Goal: Information Seeking & Learning: Learn about a topic

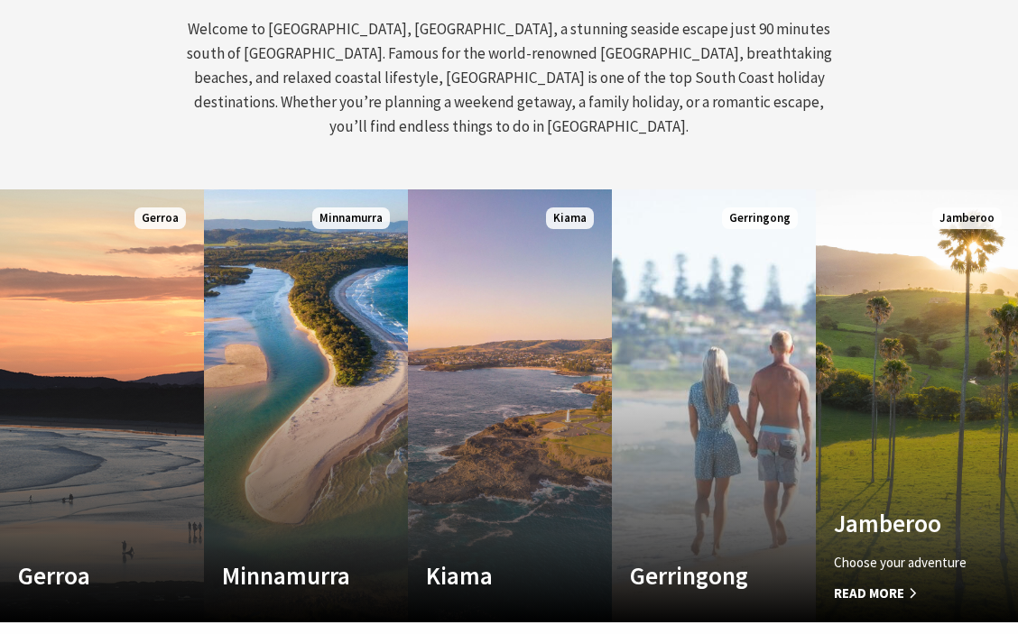
scroll to position [856, 0]
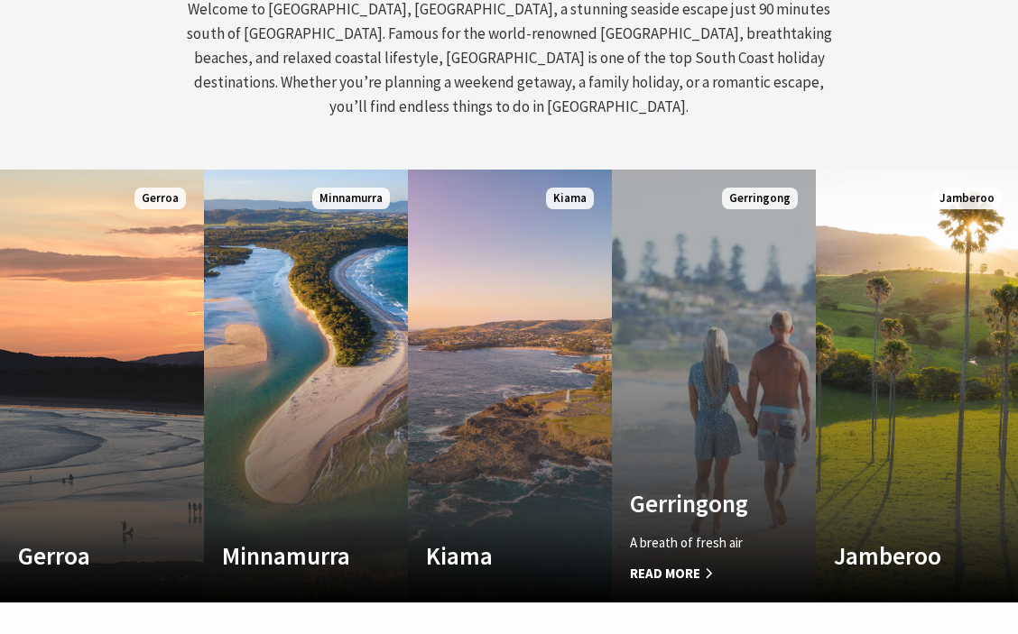
click at [684, 383] on link "Custom Image Used Gerringong A breath of fresh air Read More Gerringong" at bounding box center [714, 386] width 204 height 433
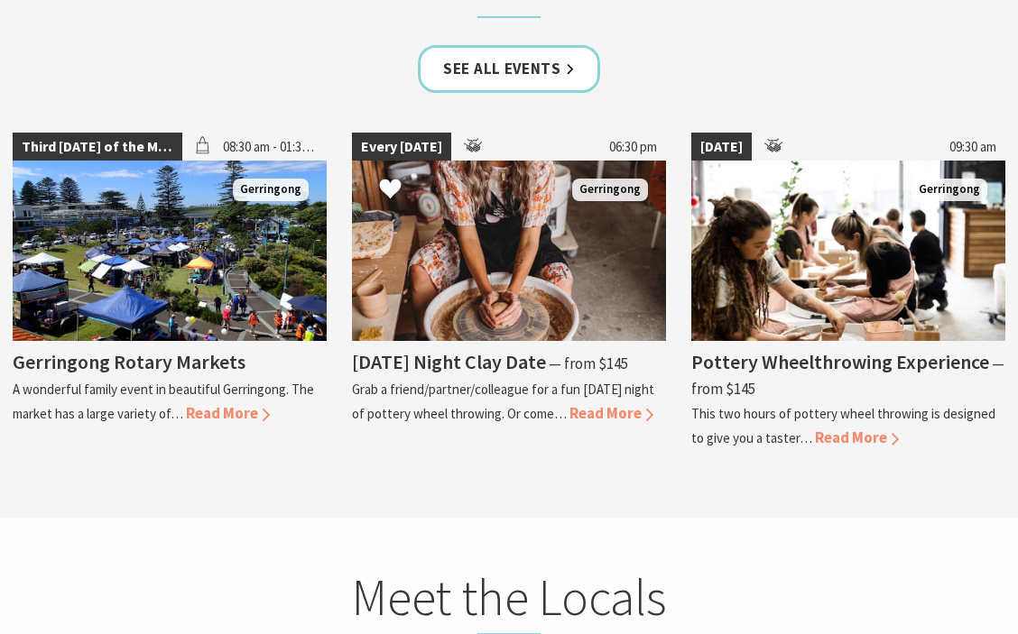
scroll to position [4688, 0]
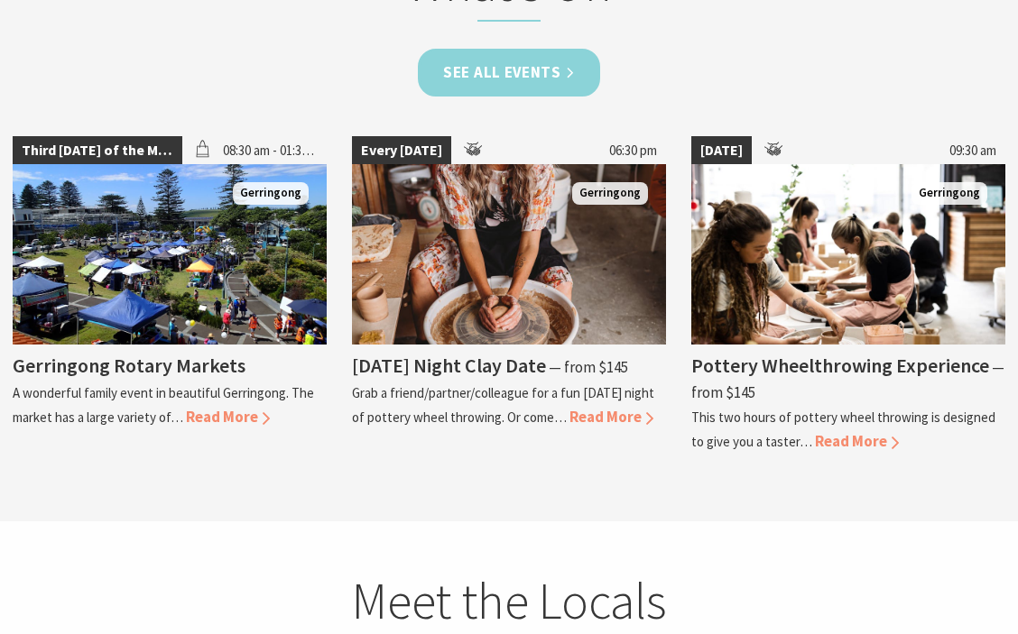
click at [528, 49] on link "See all Events" at bounding box center [509, 73] width 182 height 48
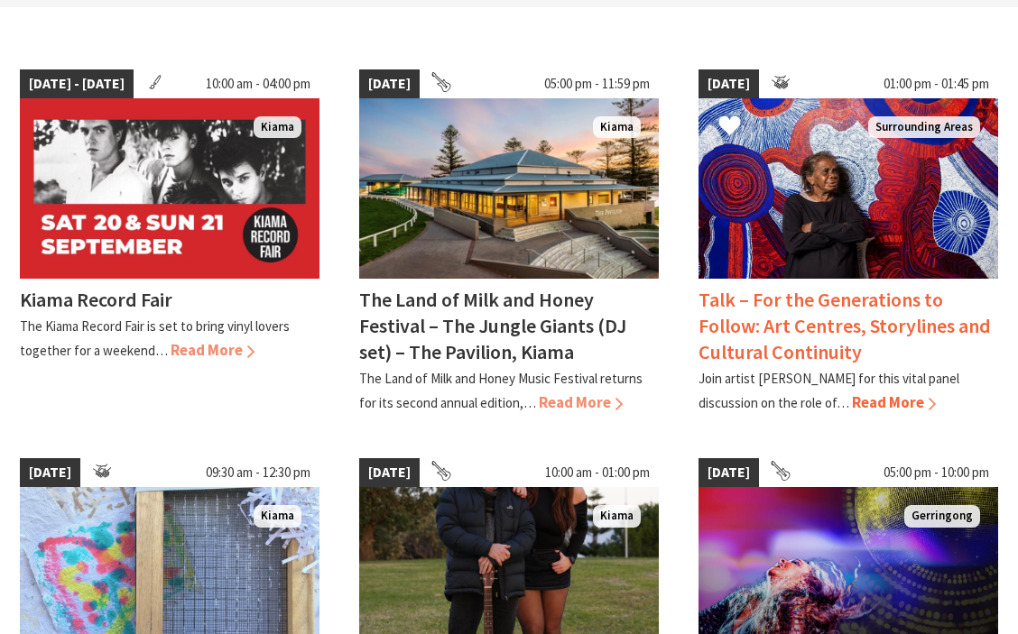
scroll to position [495, 0]
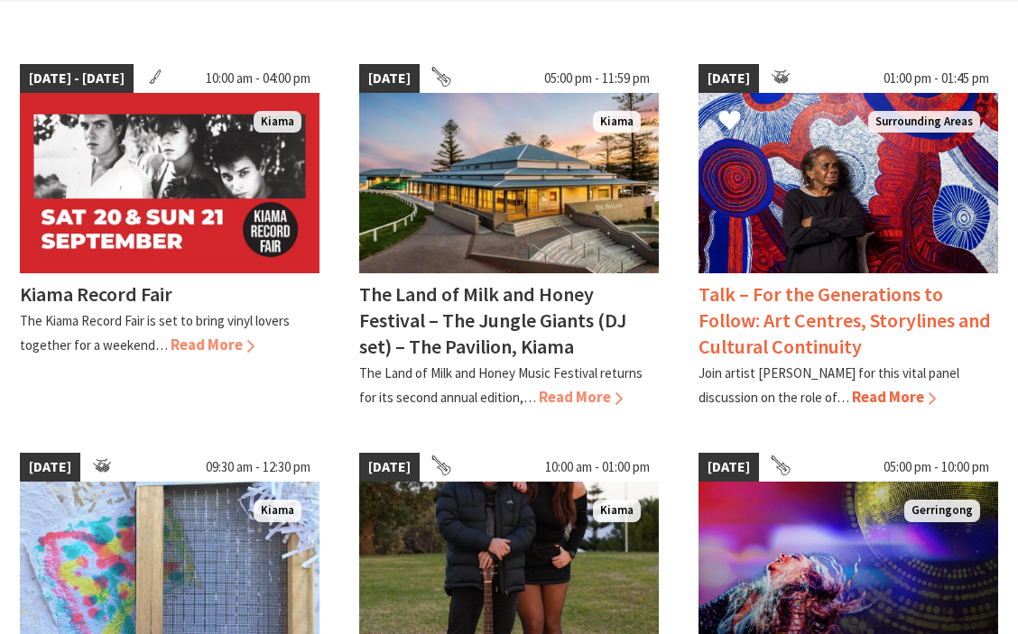
click at [885, 390] on span "Read More" at bounding box center [894, 397] width 84 height 20
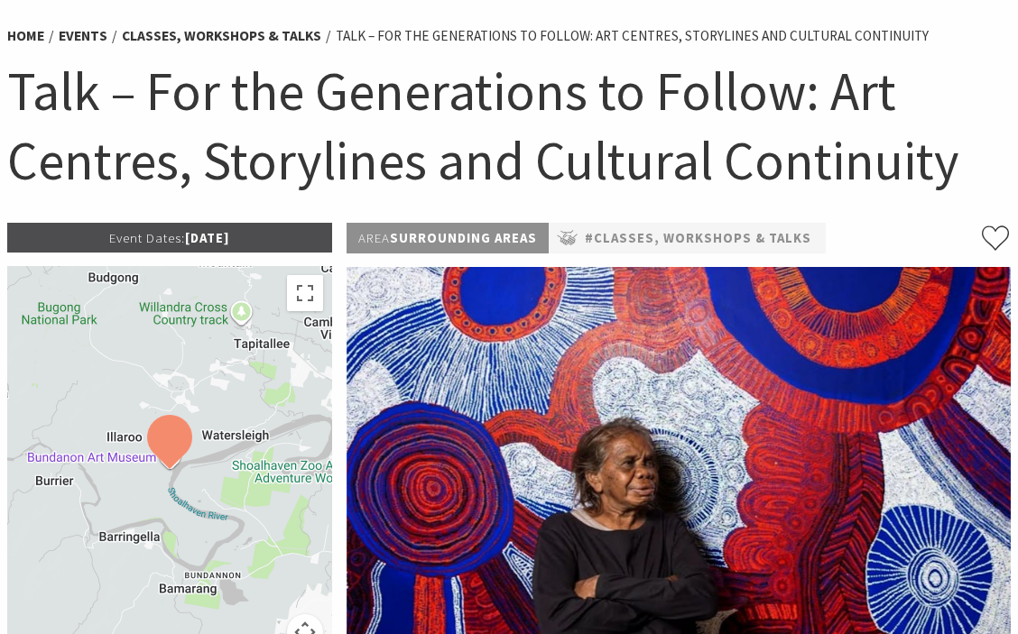
scroll to position [106, 0]
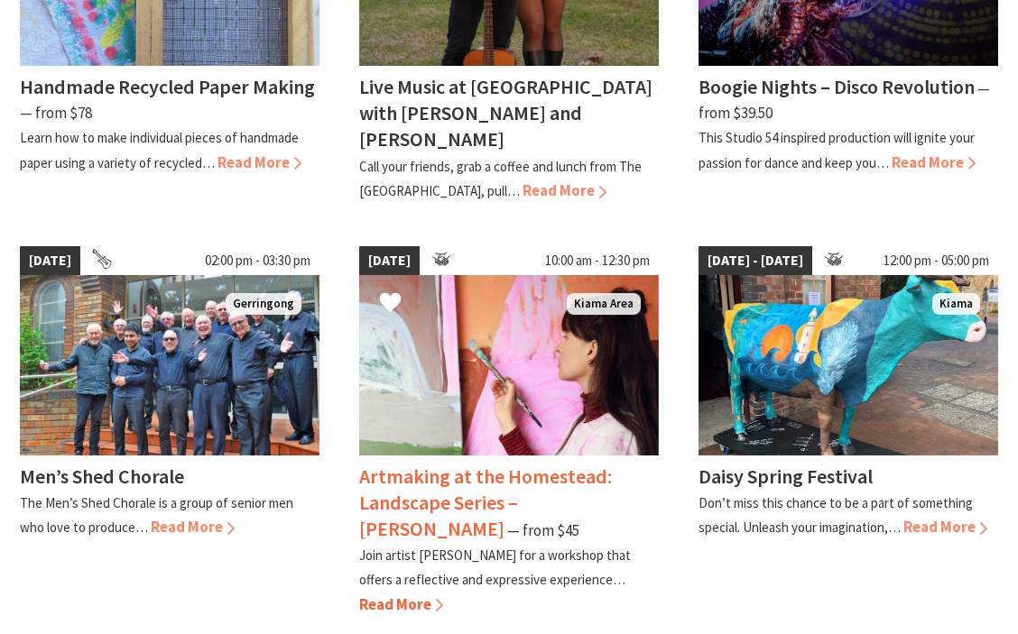
scroll to position [1092, 0]
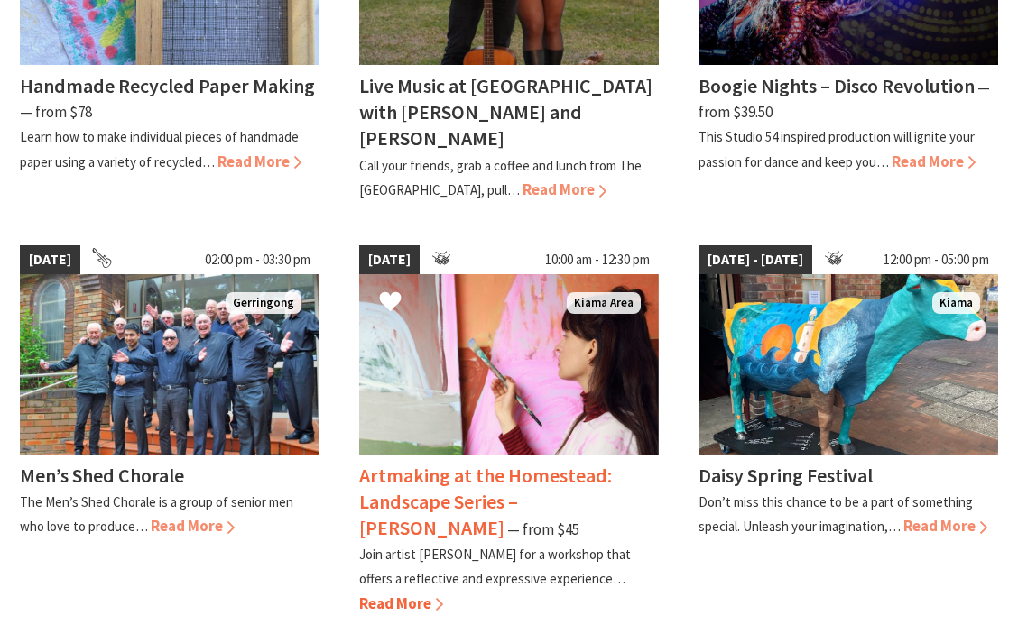
click at [392, 594] on span "Read More" at bounding box center [401, 604] width 84 height 20
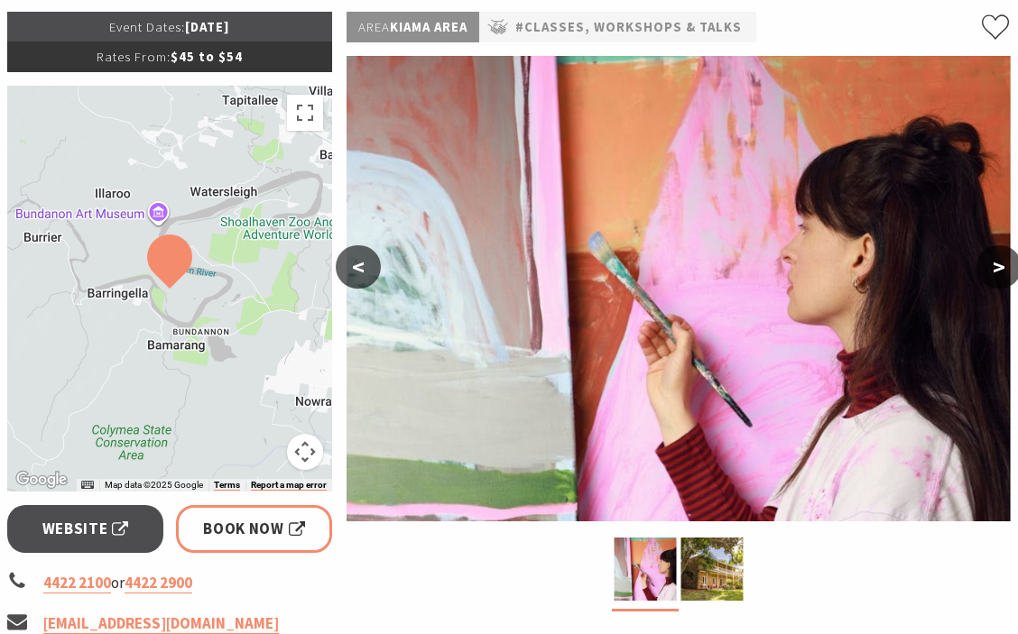
scroll to position [320, 0]
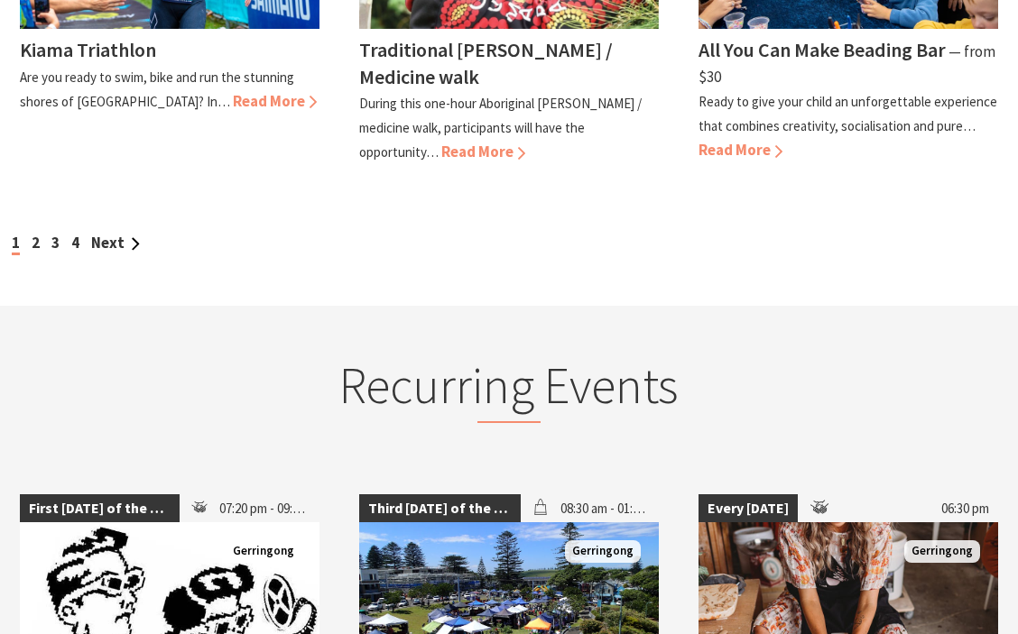
scroll to position [1937, 0]
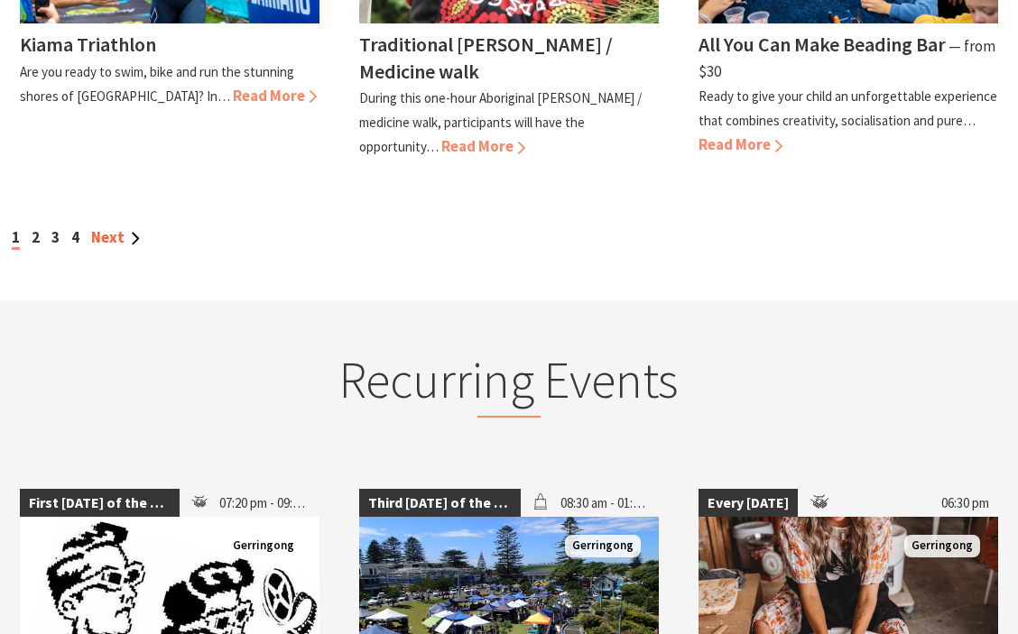
click at [106, 227] on link "Next" at bounding box center [115, 237] width 49 height 20
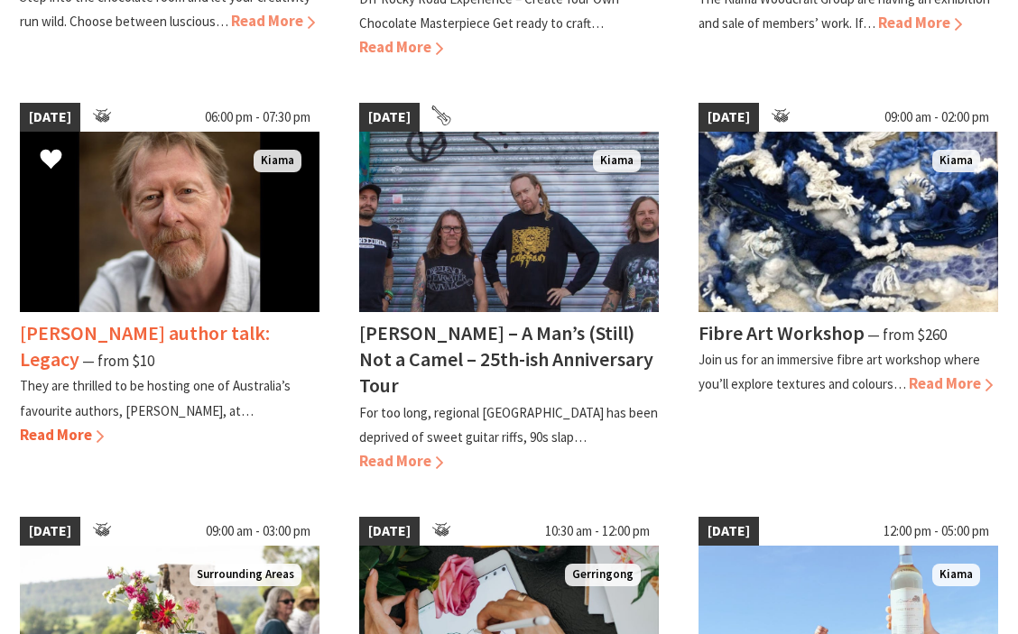
scroll to position [844, 0]
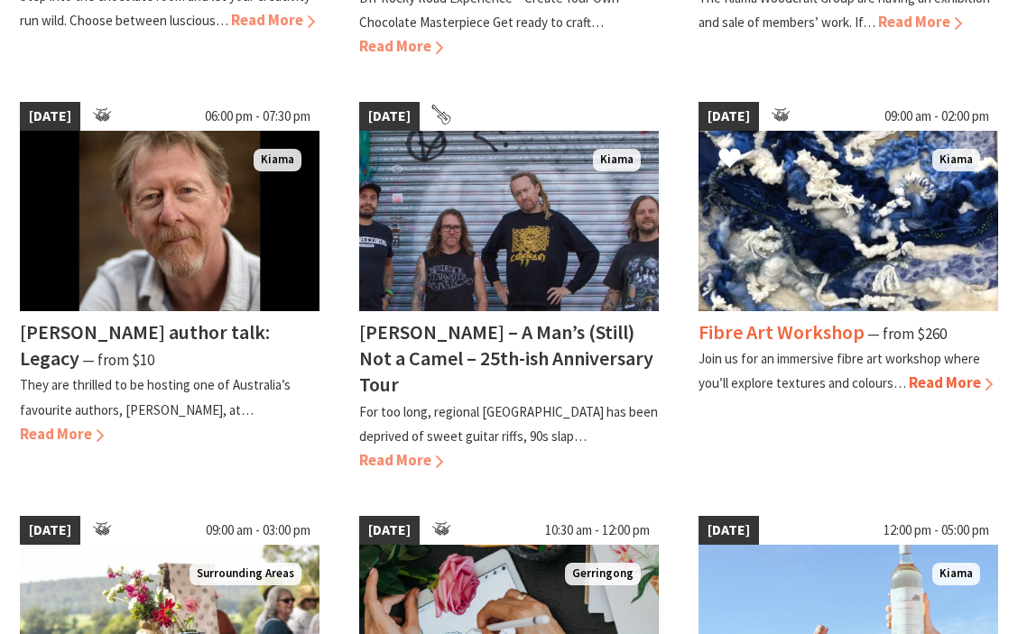
click at [937, 382] on span "Read More" at bounding box center [951, 383] width 84 height 20
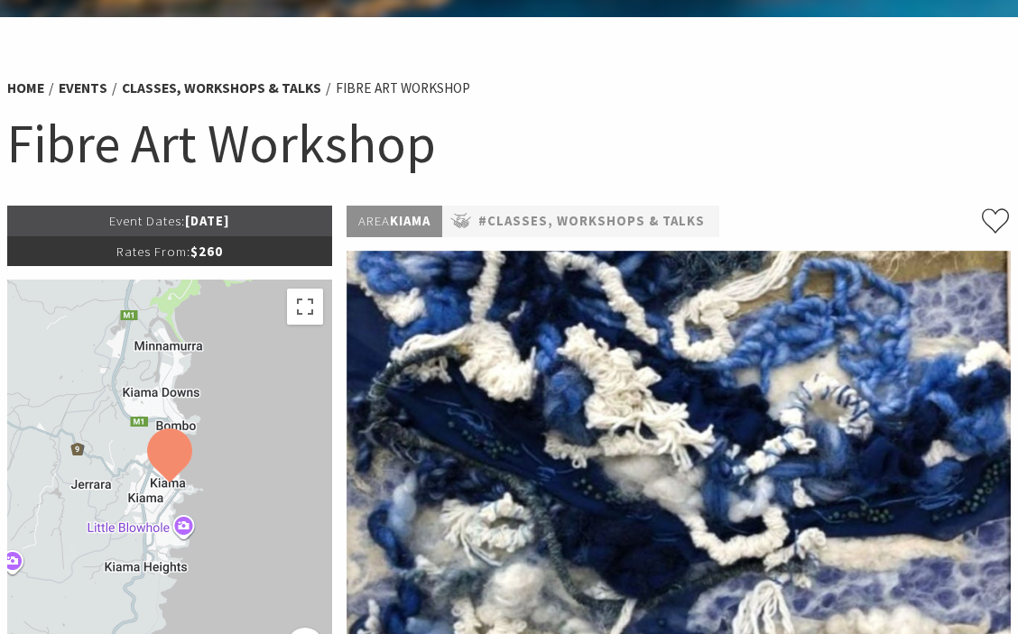
scroll to position [69, 0]
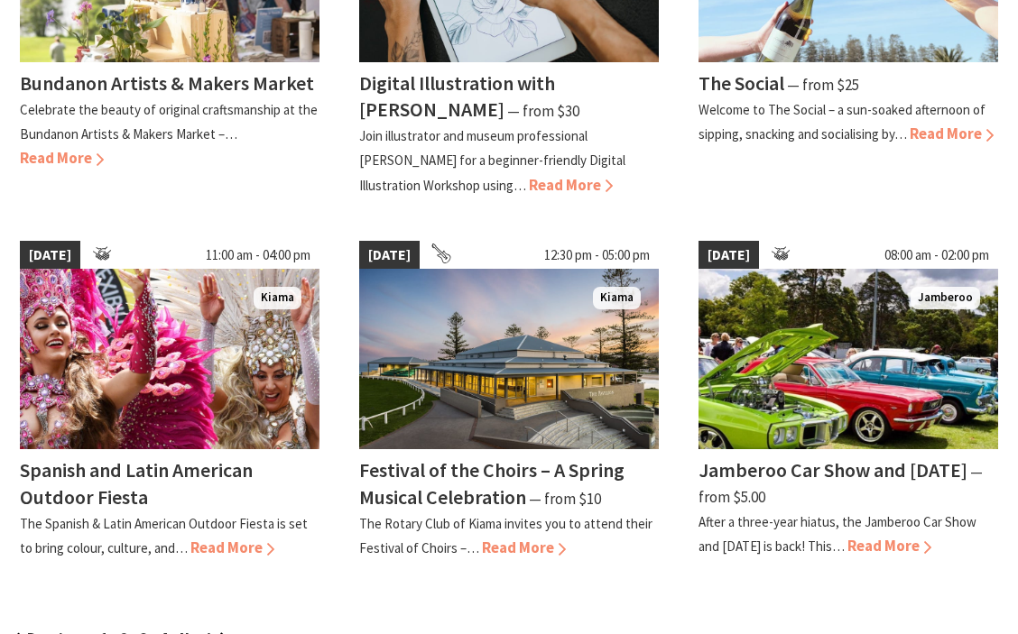
scroll to position [1508, 0]
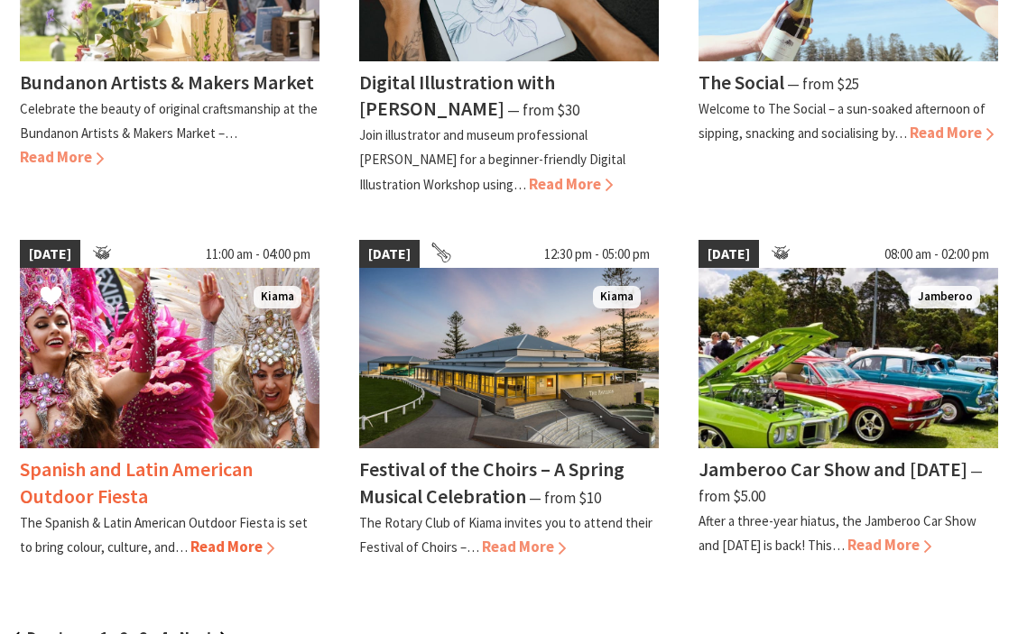
click at [243, 537] on span "Read More" at bounding box center [232, 547] width 84 height 20
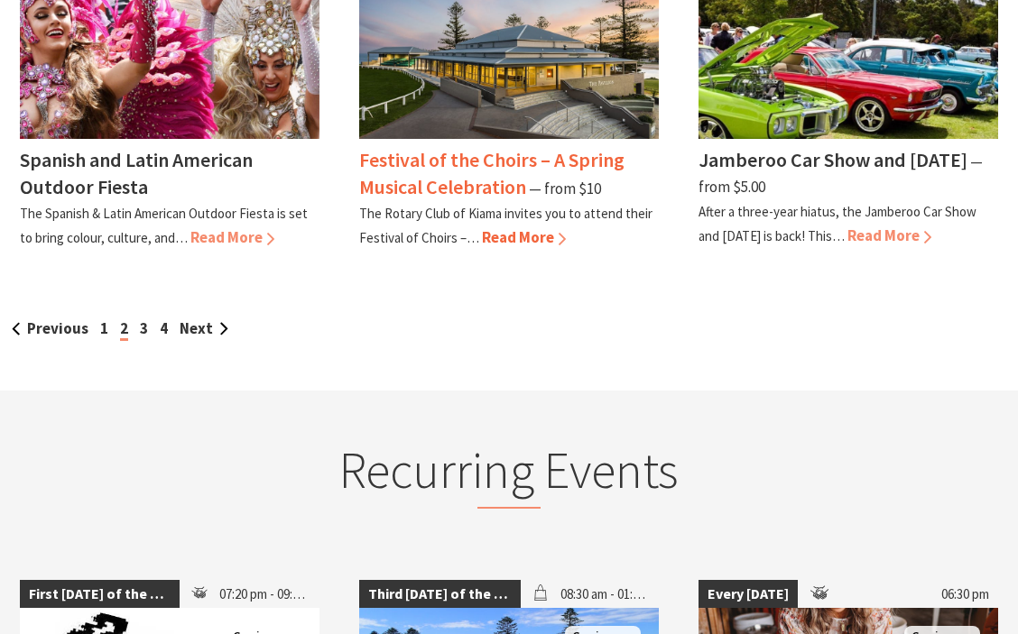
scroll to position [1823, 0]
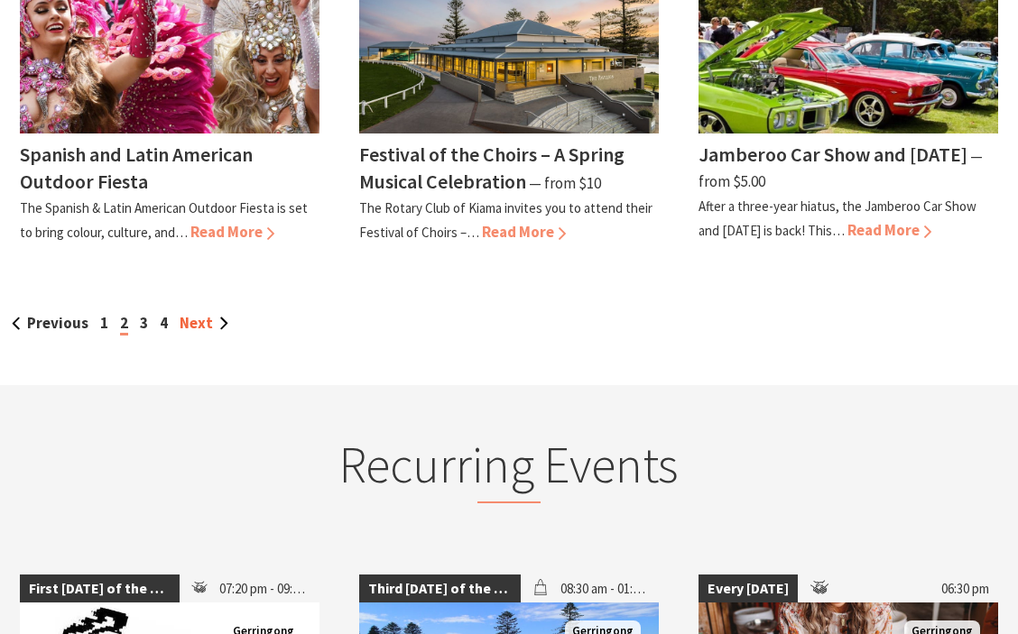
click at [202, 313] on link "Next" at bounding box center [204, 323] width 49 height 20
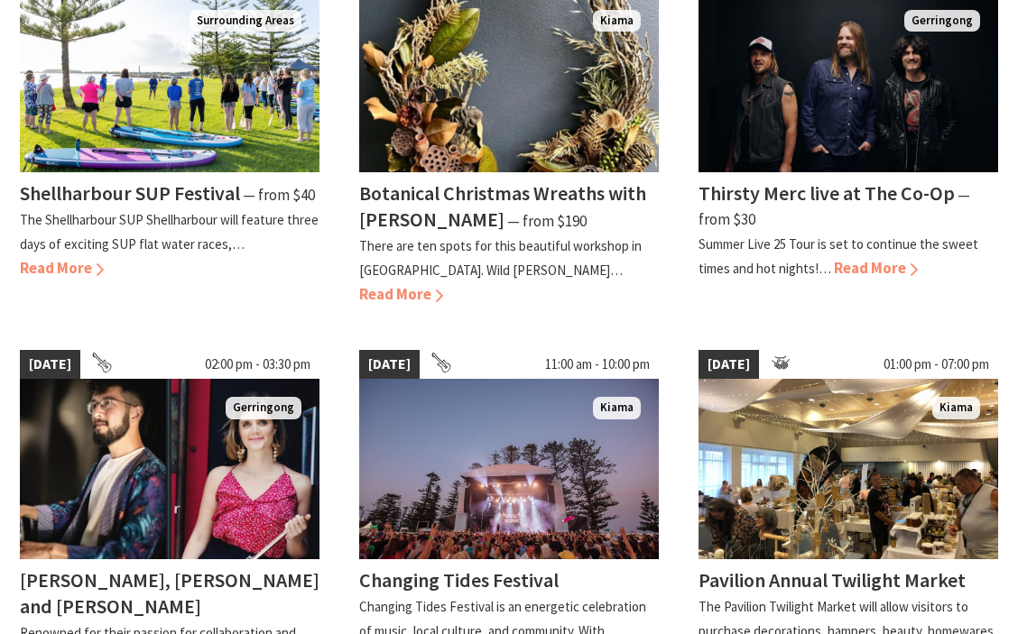
scroll to position [595, 0]
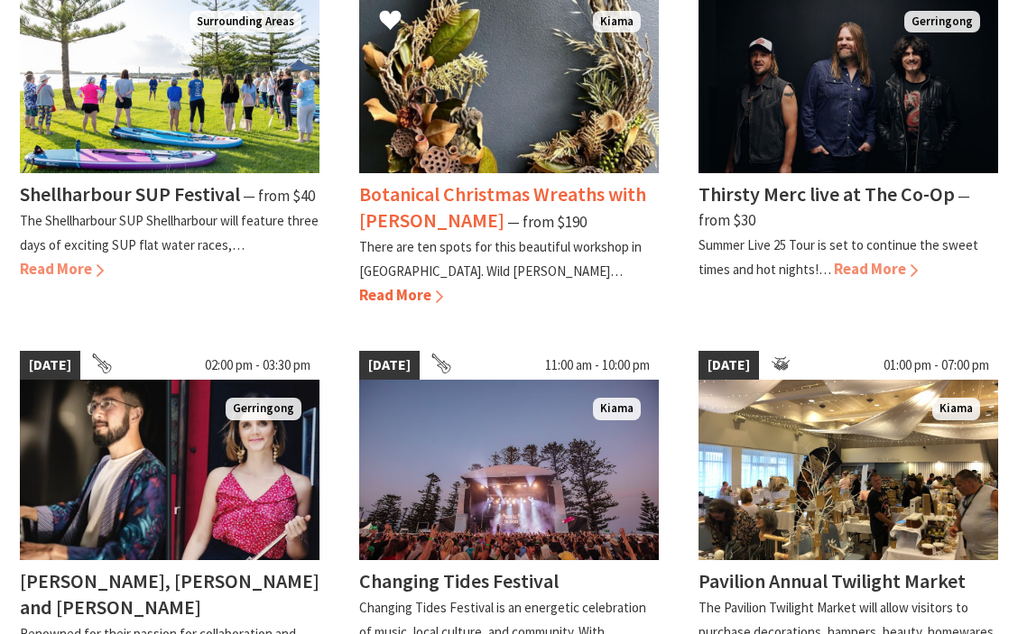
click at [443, 285] on span "Read More" at bounding box center [401, 295] width 84 height 20
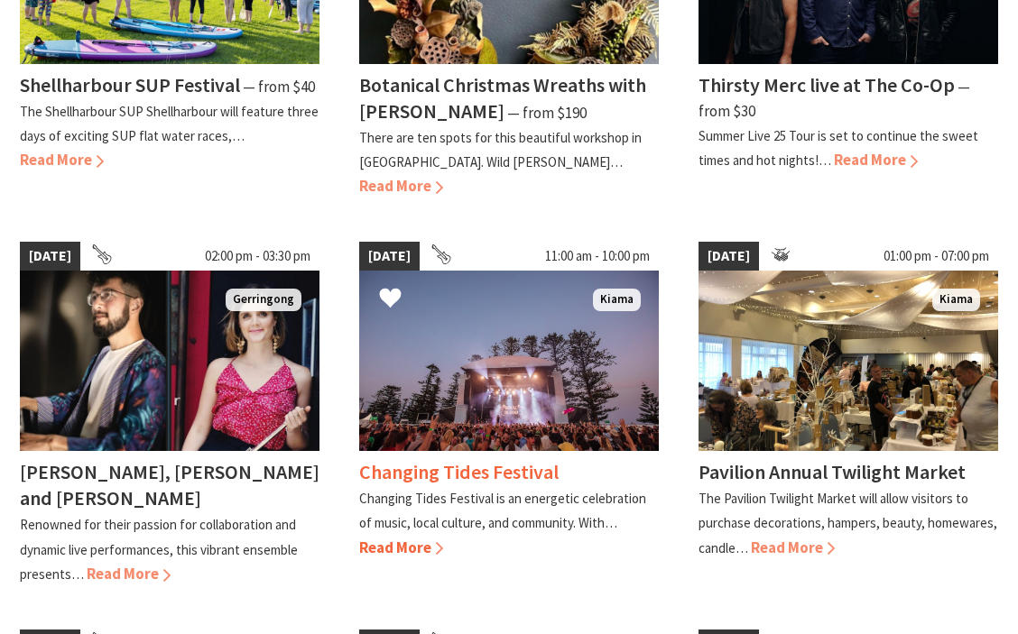
scroll to position [643, 0]
